Goal: Browse casually

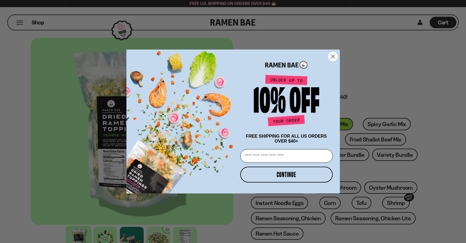
click at [333, 56] on circle "Close dialog" at bounding box center [332, 56] width 9 height 9
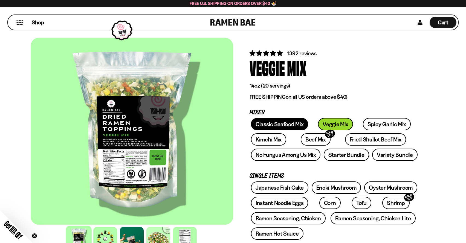
click at [278, 124] on link "Classic Seafood Mix" at bounding box center [279, 124] width 57 height 12
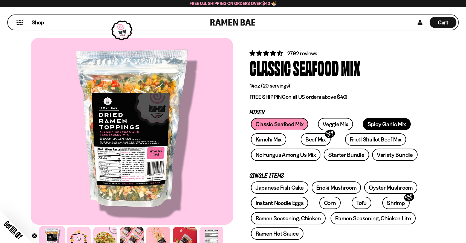
click at [364, 125] on link "Spicy Garlic Mix" at bounding box center [386, 124] width 48 height 12
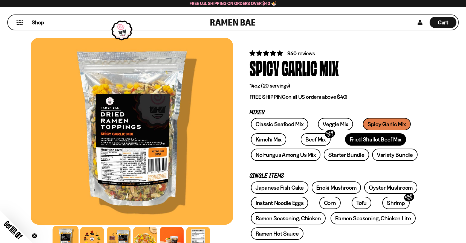
click at [345, 136] on link "Fried Shallot Beef Mix" at bounding box center [375, 139] width 61 height 12
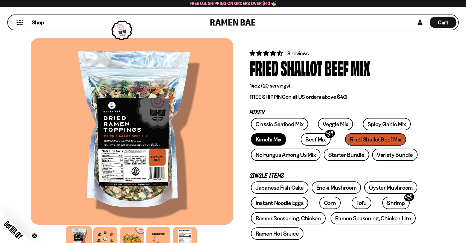
click at [272, 141] on link "Kimchi Mix" at bounding box center [268, 139] width 35 height 12
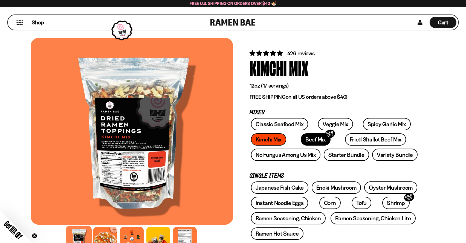
click at [305, 139] on link "Beef Mix SOLD OUT" at bounding box center [315, 139] width 30 height 12
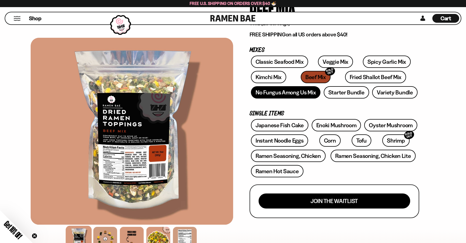
scroll to position [112, 0]
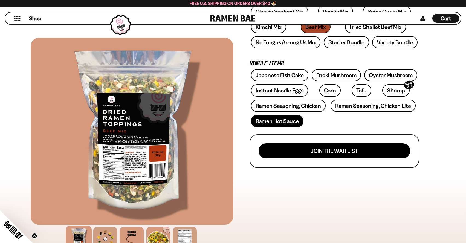
click at [279, 119] on link "Ramen Hot Sauce" at bounding box center [277, 121] width 52 height 12
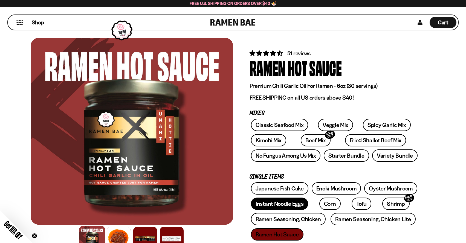
click at [283, 200] on link "Instant Noodle Eggs" at bounding box center [279, 203] width 57 height 12
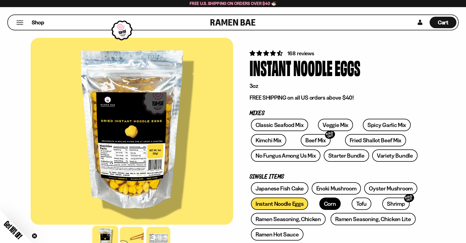
click at [322, 202] on link "Corn" at bounding box center [329, 203] width 21 height 12
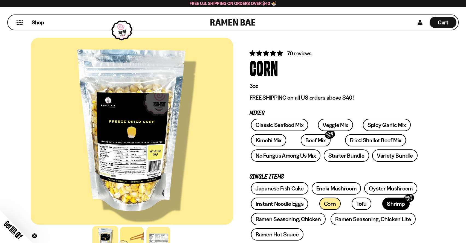
click at [382, 203] on link "Shrimp SOLD OUT" at bounding box center [395, 203] width 27 height 12
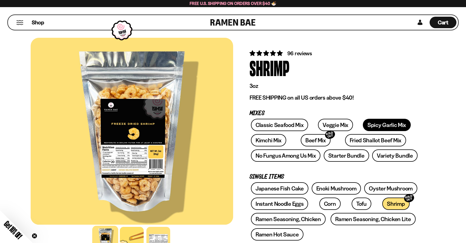
click at [368, 126] on link "Spicy Garlic Mix" at bounding box center [386, 125] width 48 height 12
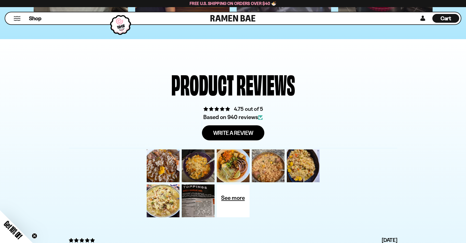
scroll to position [1816, 0]
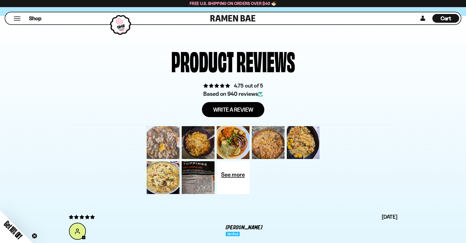
click at [158, 144] on div at bounding box center [162, 142] width 35 height 35
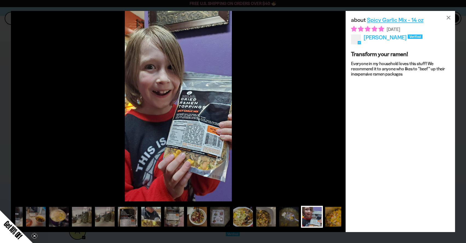
scroll to position [0, 265]
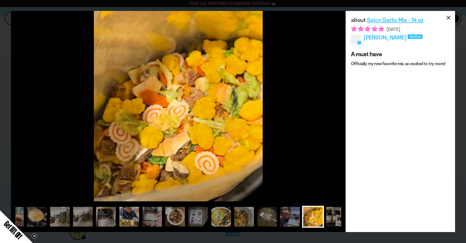
click at [447, 19] on div "×" at bounding box center [447, 17] width 13 height 13
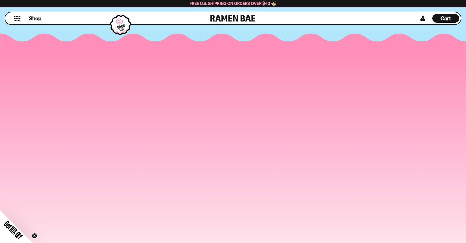
scroll to position [2584, 0]
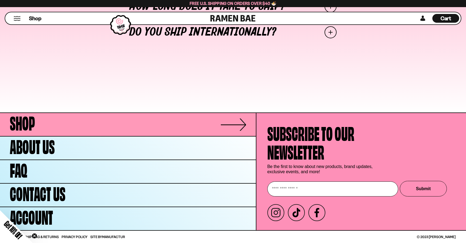
click at [26, 125] on span "Shop" at bounding box center [22, 121] width 25 height 19
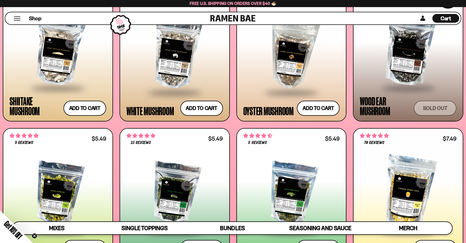
scroll to position [864, 0]
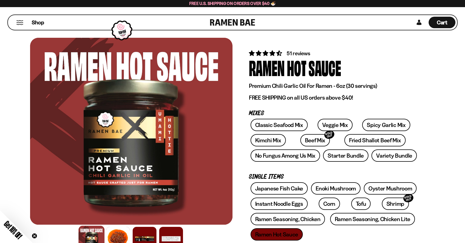
click at [21, 21] on button "Mobile Menu Trigger" at bounding box center [19, 22] width 7 height 5
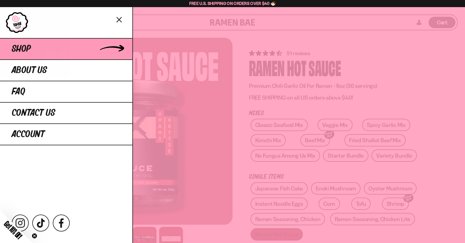
click at [24, 50] on span "Shop" at bounding box center [21, 49] width 19 height 10
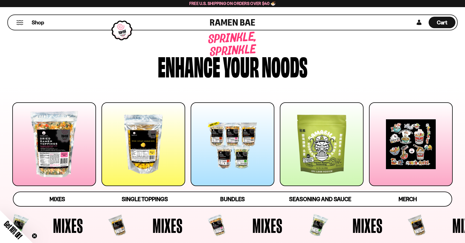
click at [239, 22] on link at bounding box center [232, 22] width 45 height 15
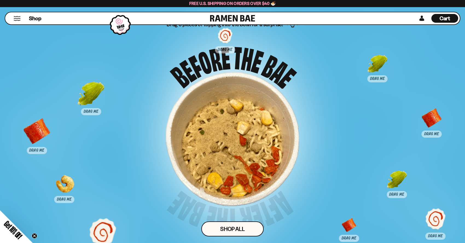
scroll to position [2741, 0]
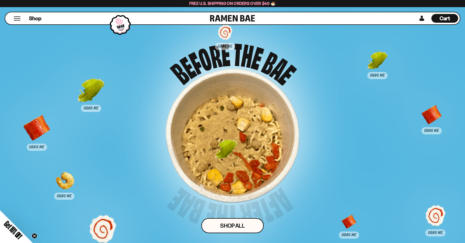
drag, startPoint x: 395, startPoint y: 183, endPoint x: 231, endPoint y: 149, distance: 167.7
click at [231, 149] on div at bounding box center [225, 153] width 27 height 27
drag, startPoint x: 375, startPoint y: 64, endPoint x: 223, endPoint y: 145, distance: 172.4
click at [223, 145] on div at bounding box center [231, 156] width 27 height 27
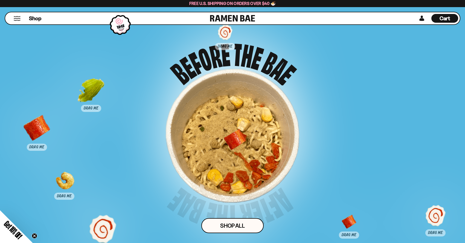
drag, startPoint x: 430, startPoint y: 116, endPoint x: 233, endPoint y: 139, distance: 198.5
click at [233, 139] on div at bounding box center [234, 143] width 27 height 27
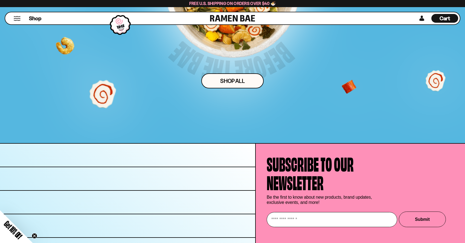
scroll to position [2916, 0]
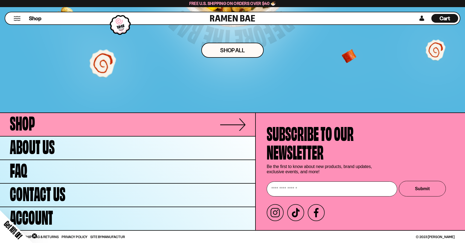
click at [27, 121] on span "Shop" at bounding box center [22, 121] width 25 height 19
